Goal: Check status

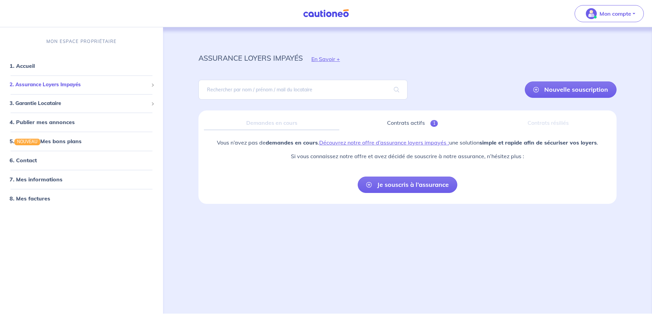
click at [55, 85] on span "2. Assurance Loyers Impayés" at bounding box center [79, 85] width 139 height 8
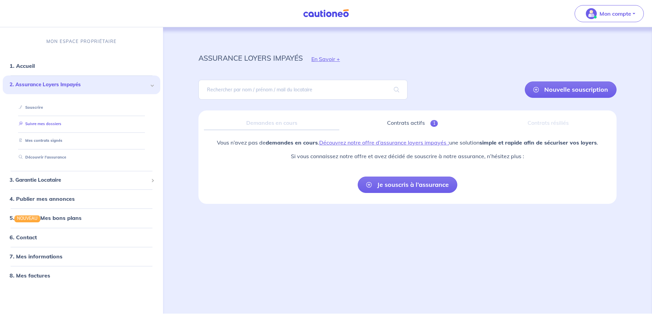
click at [44, 125] on link "Suivre mes dossiers" at bounding box center [38, 124] width 45 height 5
click at [39, 143] on link "Mes contrats signés" at bounding box center [39, 141] width 46 height 5
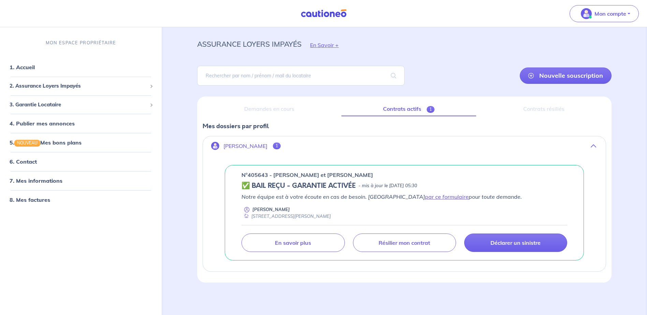
scroll to position [14, 0]
click at [425, 197] on link "par ce formulaire" at bounding box center [447, 196] width 44 height 7
drag, startPoint x: 400, startPoint y: 174, endPoint x: 273, endPoint y: 173, distance: 126.9
click at [273, 173] on div "n°405643 - [PERSON_NAME] et [PERSON_NAME]" at bounding box center [405, 175] width 326 height 8
drag, startPoint x: 273, startPoint y: 173, endPoint x: 281, endPoint y: 172, distance: 7.2
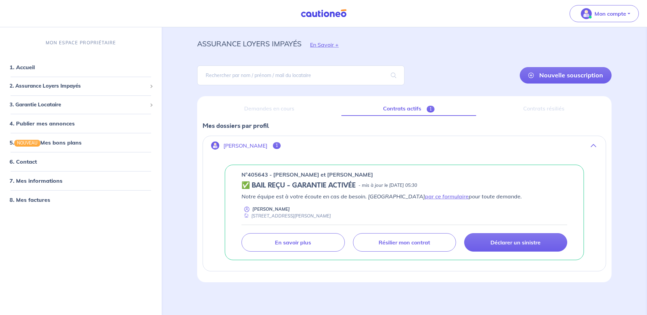
copy p "[PERSON_NAME] et [PERSON_NAME]"
